Goal: Information Seeking & Learning: Learn about a topic

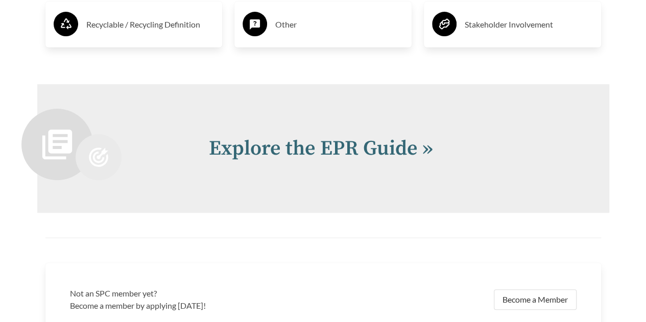
scroll to position [2042, 0]
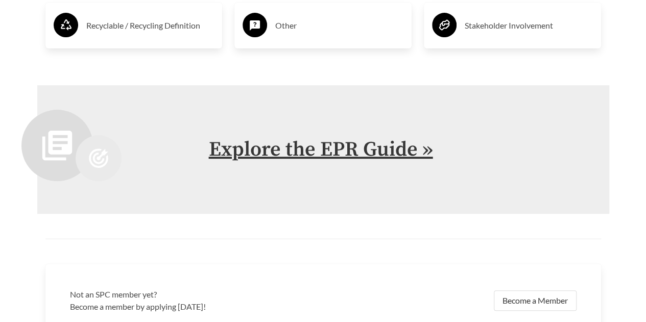
click at [387, 143] on link "Explore the EPR Guide »" at bounding box center [321, 150] width 224 height 26
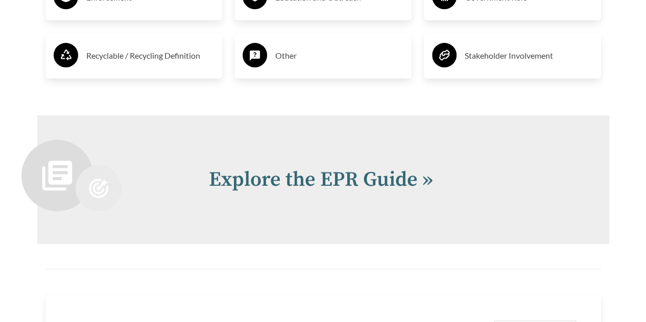
scroll to position [2042, 0]
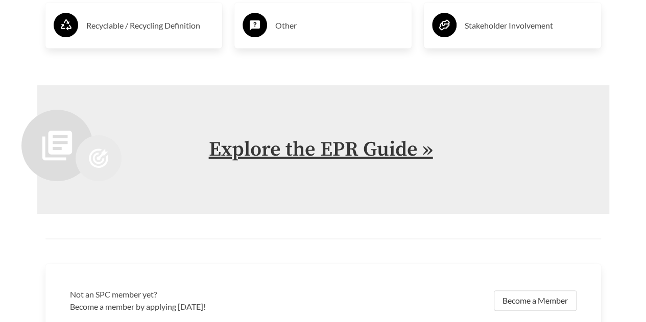
click at [273, 152] on link "Explore the EPR Guide »" at bounding box center [321, 150] width 224 height 26
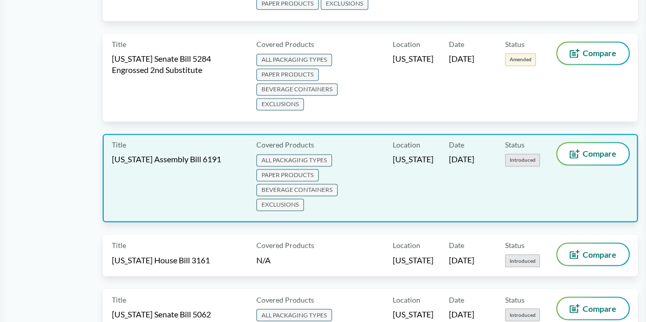
scroll to position [766, 0]
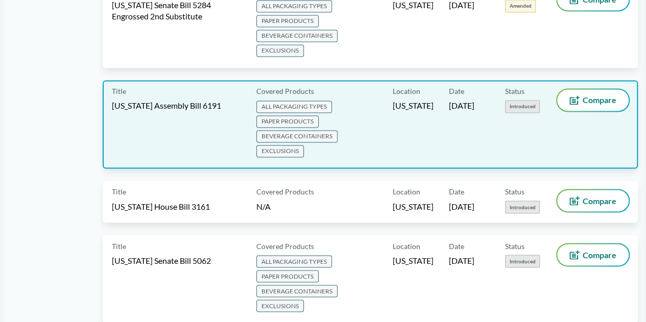
click at [235, 89] on div "Title [US_STATE] Assembly Bill 6191" at bounding box center [182, 124] width 140 height 70
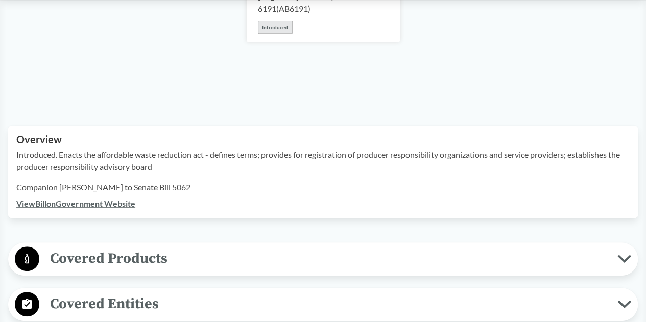
scroll to position [306, 0]
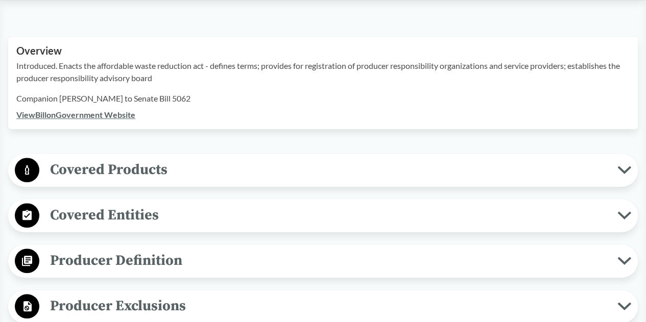
click at [280, 174] on span "Covered Products" at bounding box center [328, 169] width 578 height 23
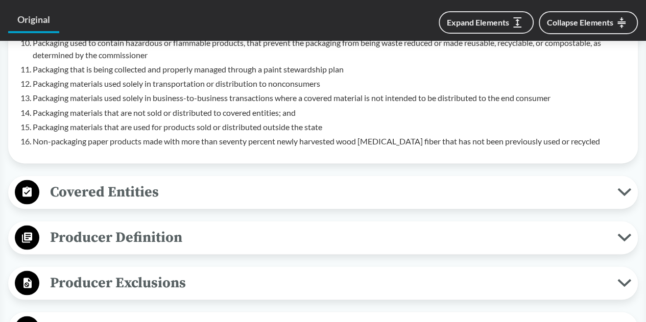
scroll to position [868, 0]
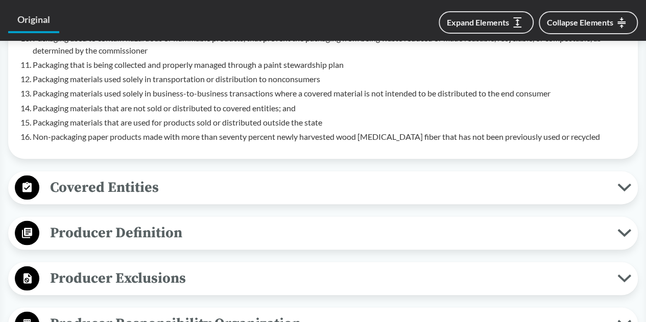
click at [274, 193] on span "Covered Entities" at bounding box center [328, 187] width 578 height 23
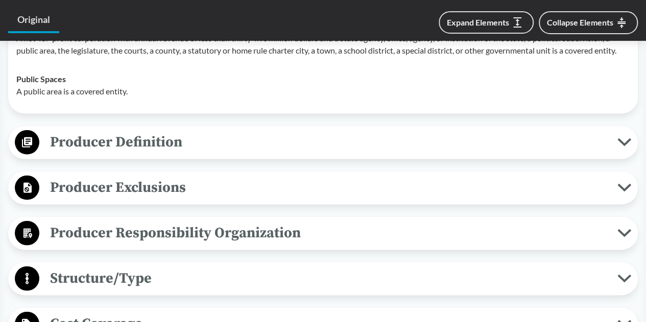
scroll to position [1174, 0]
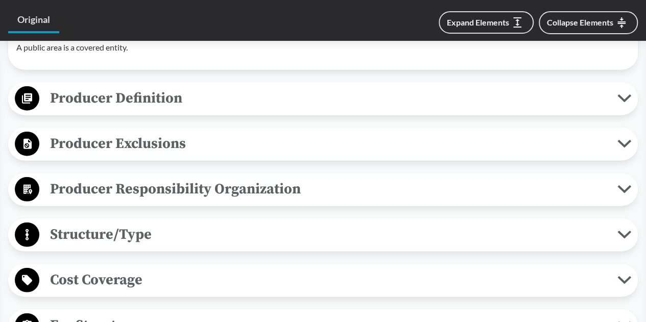
click at [304, 107] on span "Producer Definition" at bounding box center [328, 98] width 578 height 23
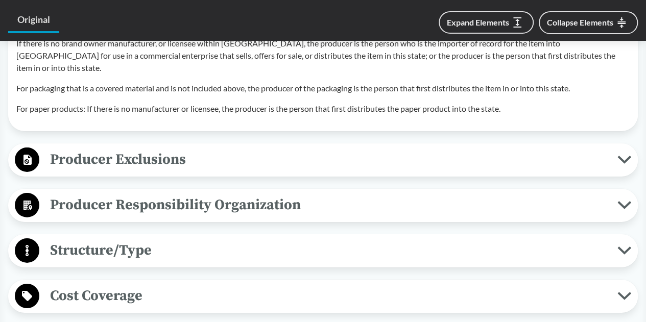
scroll to position [1582, 0]
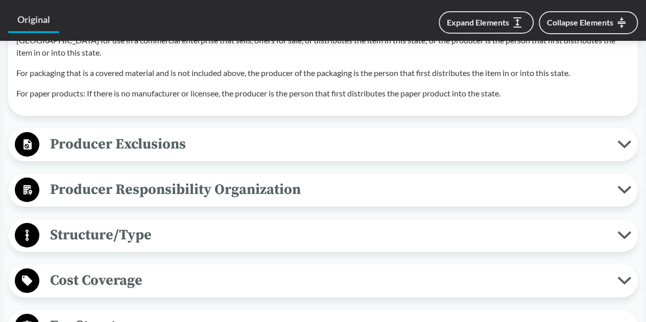
click at [189, 133] on span "Producer Exclusions" at bounding box center [328, 144] width 578 height 23
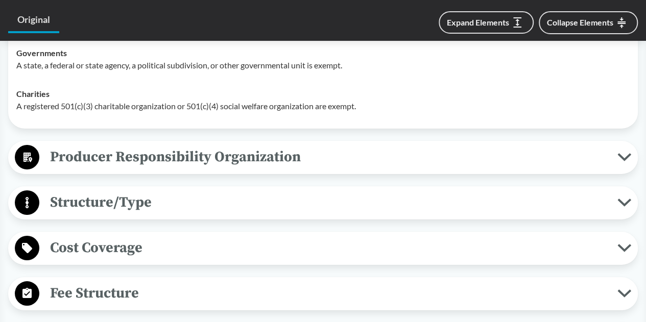
scroll to position [1787, 0]
click at [189, 191] on span "Structure/Type" at bounding box center [328, 202] width 578 height 23
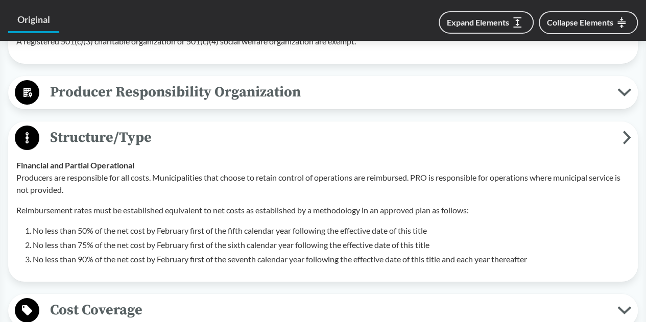
scroll to position [1838, 0]
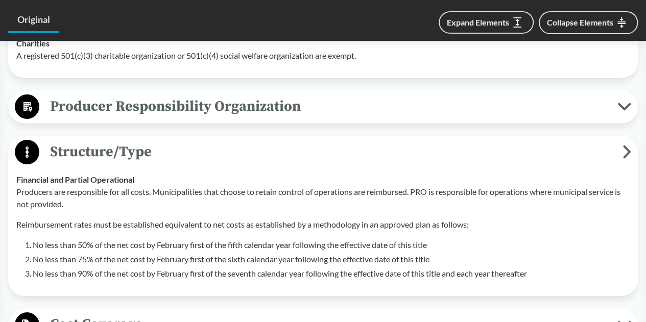
click at [222, 105] on button "Producer Responsibility Organization" at bounding box center [323, 107] width 622 height 26
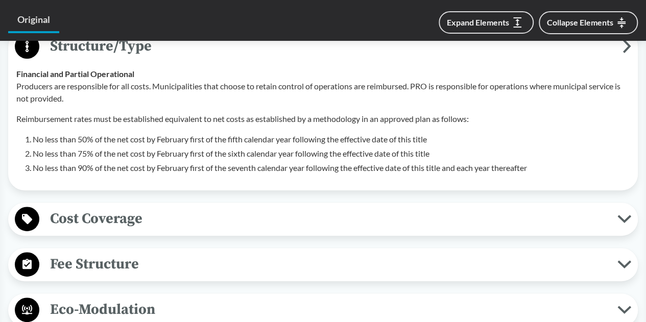
click at [178, 214] on span "Cost Coverage" at bounding box center [328, 218] width 578 height 23
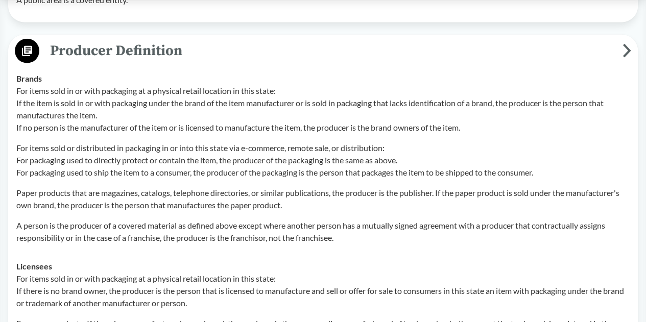
scroll to position [0, 0]
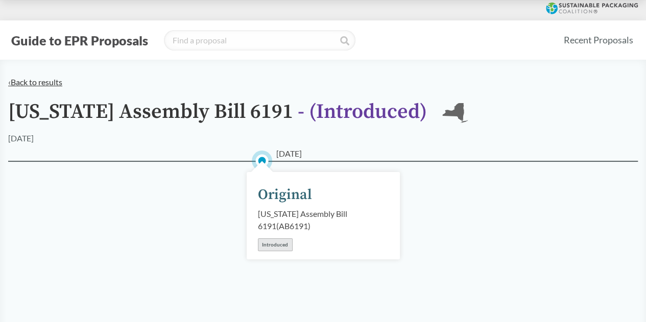
click at [44, 81] on link "‹ Back to results" at bounding box center [35, 82] width 54 height 10
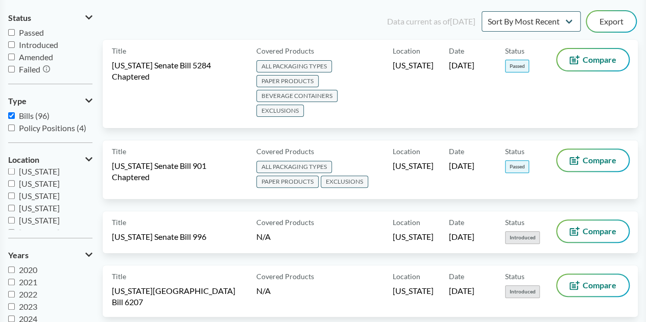
scroll to position [102, 0]
click at [38, 221] on span "[US_STATE]" at bounding box center [39, 219] width 41 height 10
click at [15, 221] on input "[US_STATE]" at bounding box center [11, 219] width 7 height 7
checkbox input "true"
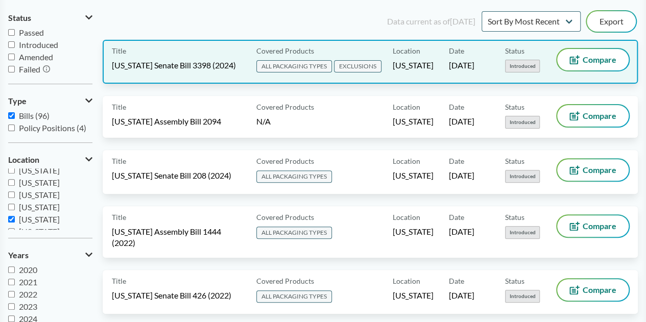
click at [208, 64] on span "[US_STATE] Senate Bill 3398 (2024)" at bounding box center [174, 65] width 124 height 11
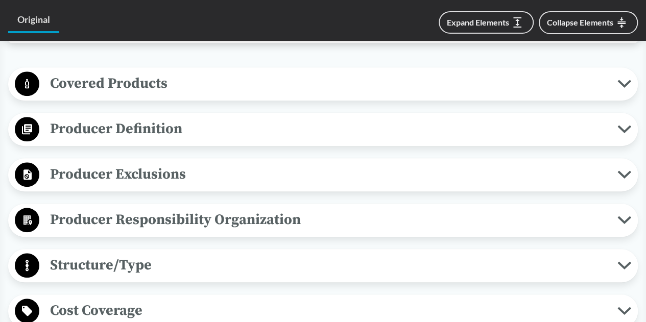
scroll to position [357, 0]
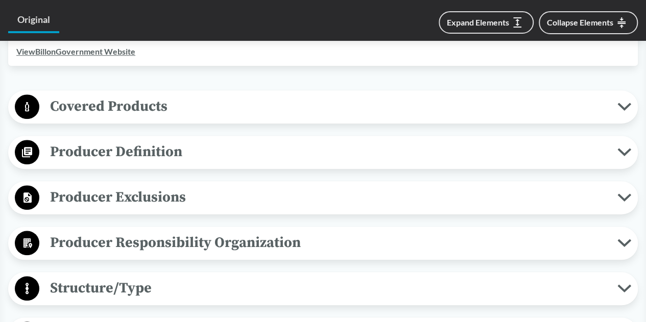
click at [237, 113] on span "Covered Products" at bounding box center [328, 106] width 578 height 23
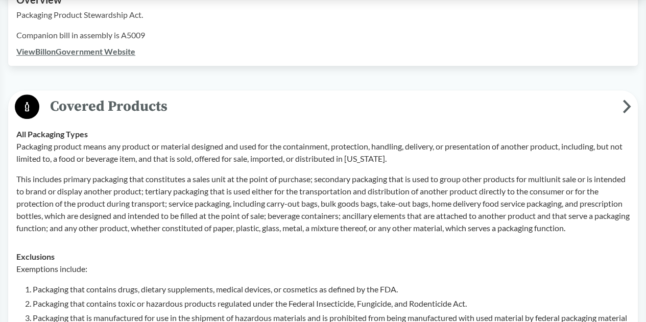
scroll to position [306, 0]
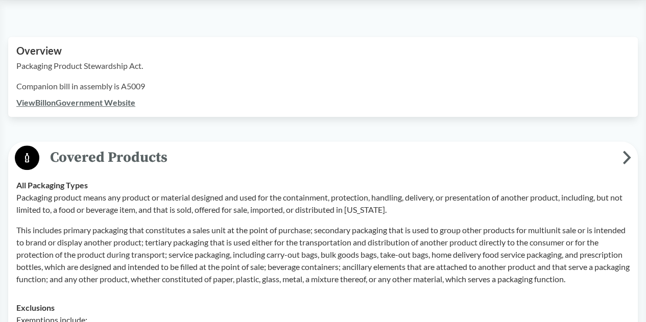
click at [121, 101] on link "View Bill on Government Website" at bounding box center [75, 103] width 119 height 10
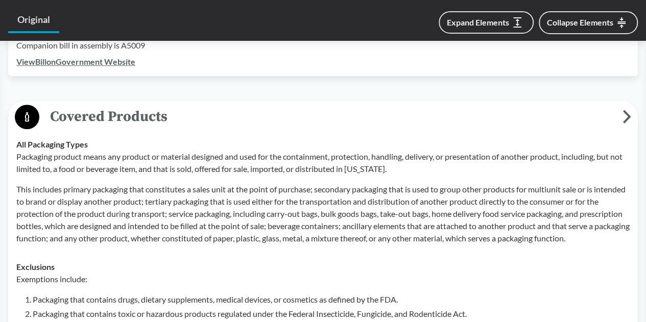
scroll to position [352, 0]
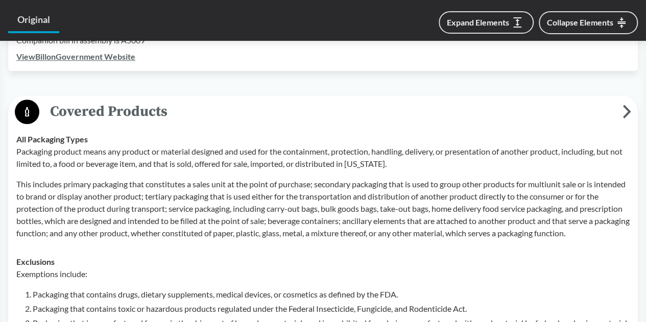
click at [292, 107] on span "Covered Products" at bounding box center [330, 111] width 583 height 23
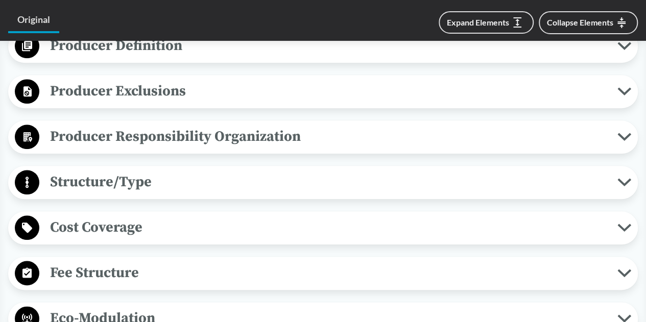
scroll to position [449, 0]
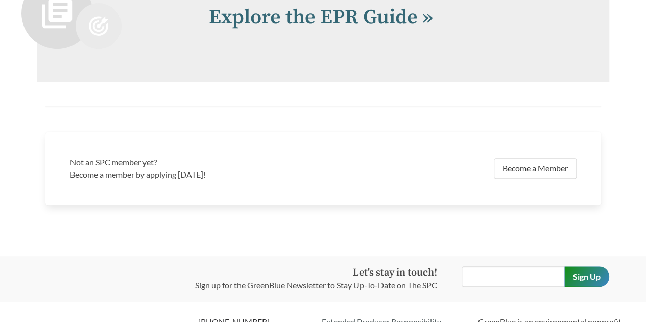
scroll to position [2115, 0]
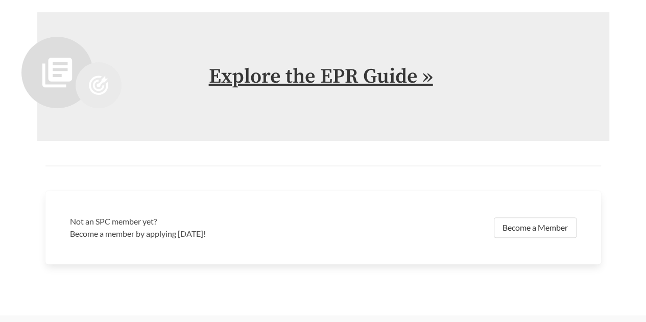
click at [312, 78] on link "Explore the EPR Guide »" at bounding box center [321, 77] width 224 height 26
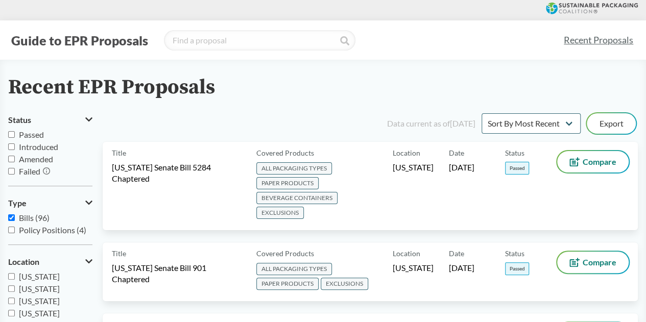
scroll to position [1, 0]
click at [10, 133] on input "Passed" at bounding box center [11, 134] width 7 height 7
checkbox input "true"
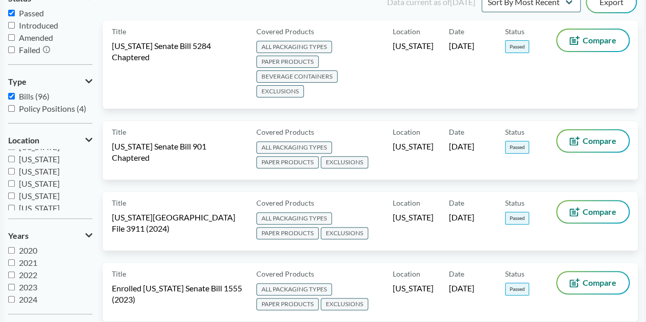
scroll to position [0, 0]
click at [52, 155] on span "[US_STATE]" at bounding box center [39, 155] width 41 height 10
click at [15, 155] on input "[US_STATE]" at bounding box center [11, 155] width 7 height 7
checkbox input "true"
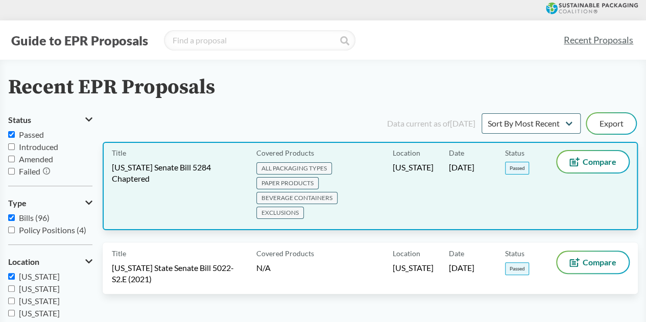
click at [203, 190] on div "Title [US_STATE] Senate Bill 5284 Chaptered" at bounding box center [182, 186] width 140 height 70
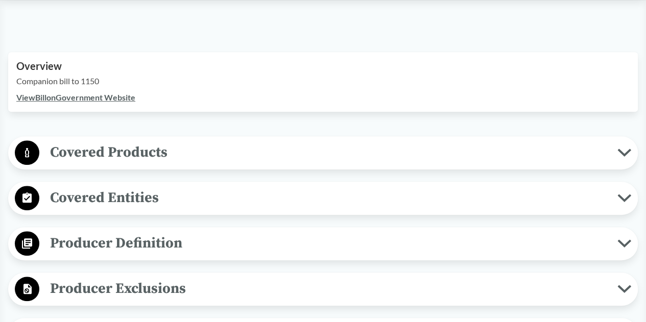
scroll to position [323, 0]
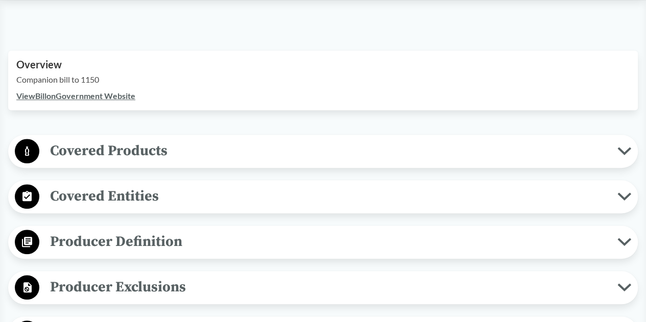
click at [120, 93] on link "View Bill on Government Website" at bounding box center [75, 96] width 119 height 10
